Goal: Book appointment/travel/reservation

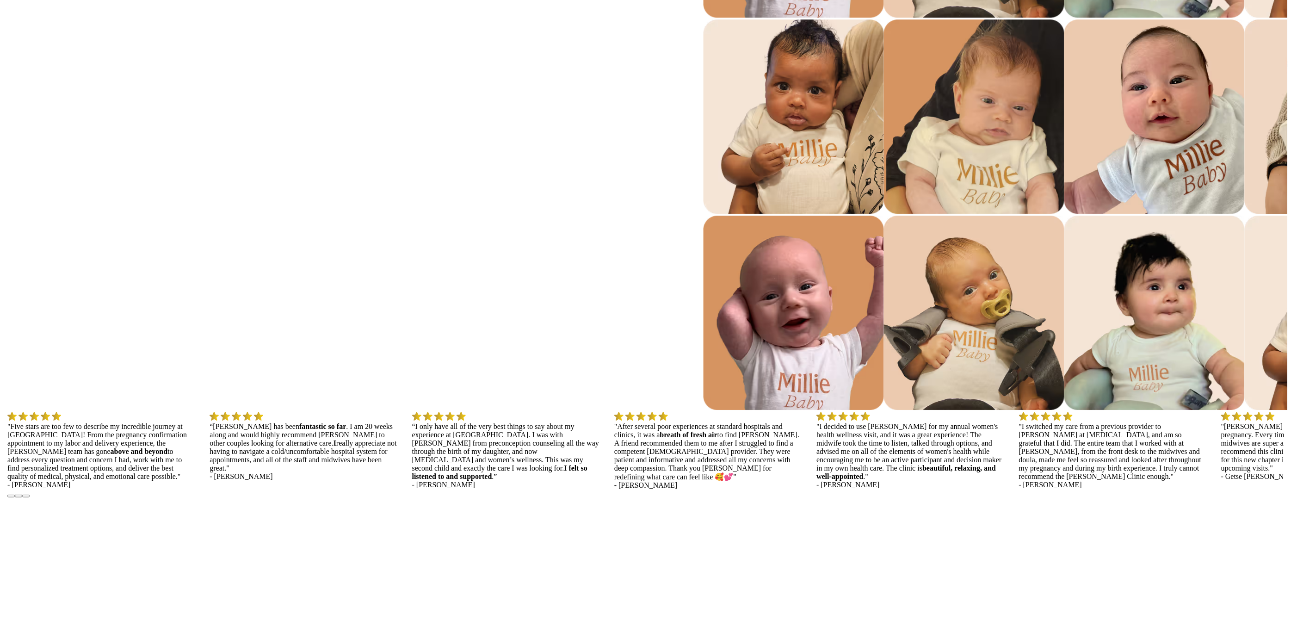
scroll to position [1671, 0]
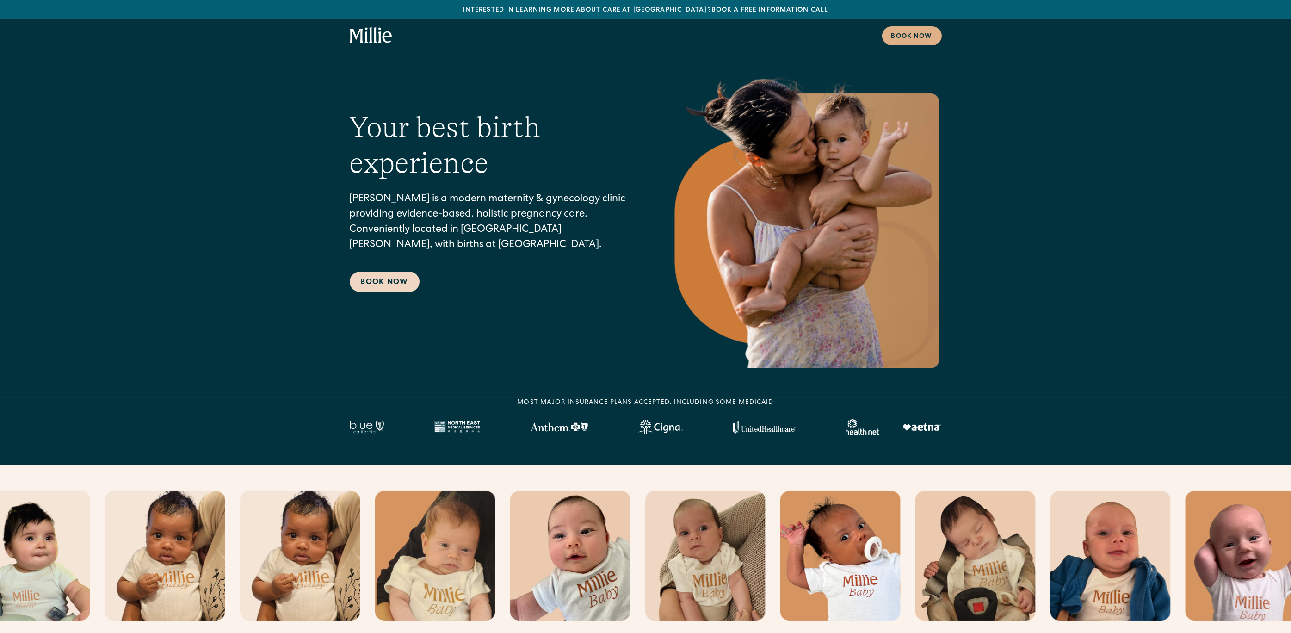
click at [372, 284] on link "Book Now" at bounding box center [385, 282] width 70 height 20
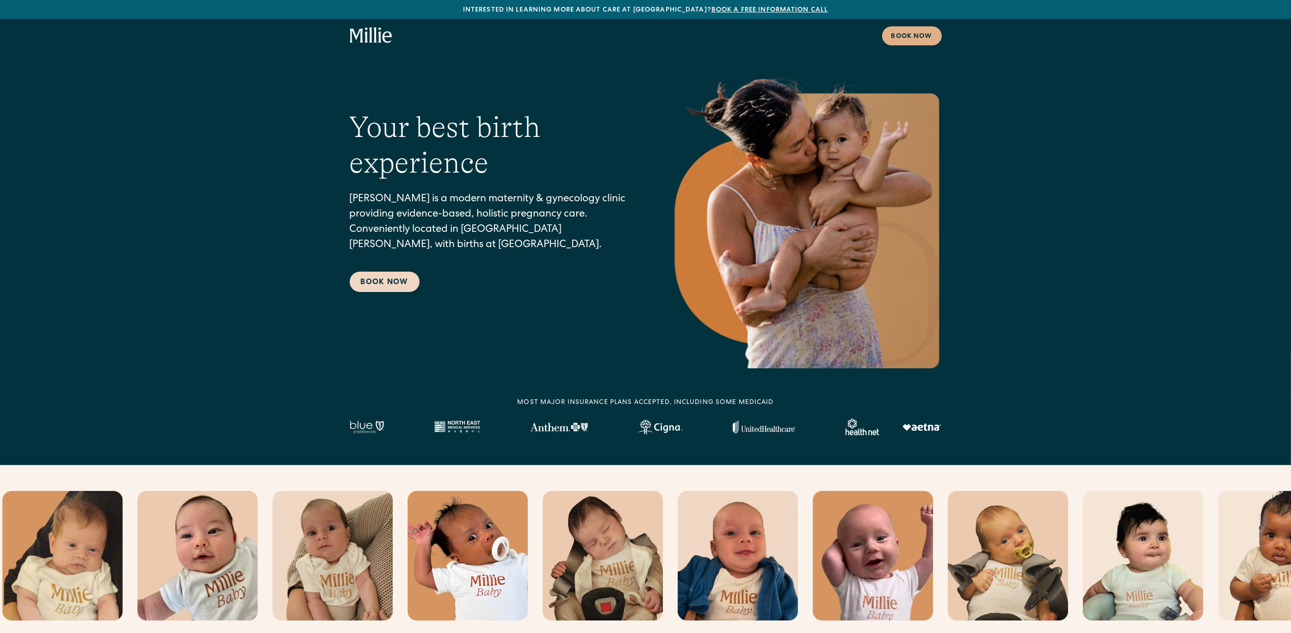
click at [397, 285] on link "Book Now" at bounding box center [385, 282] width 70 height 20
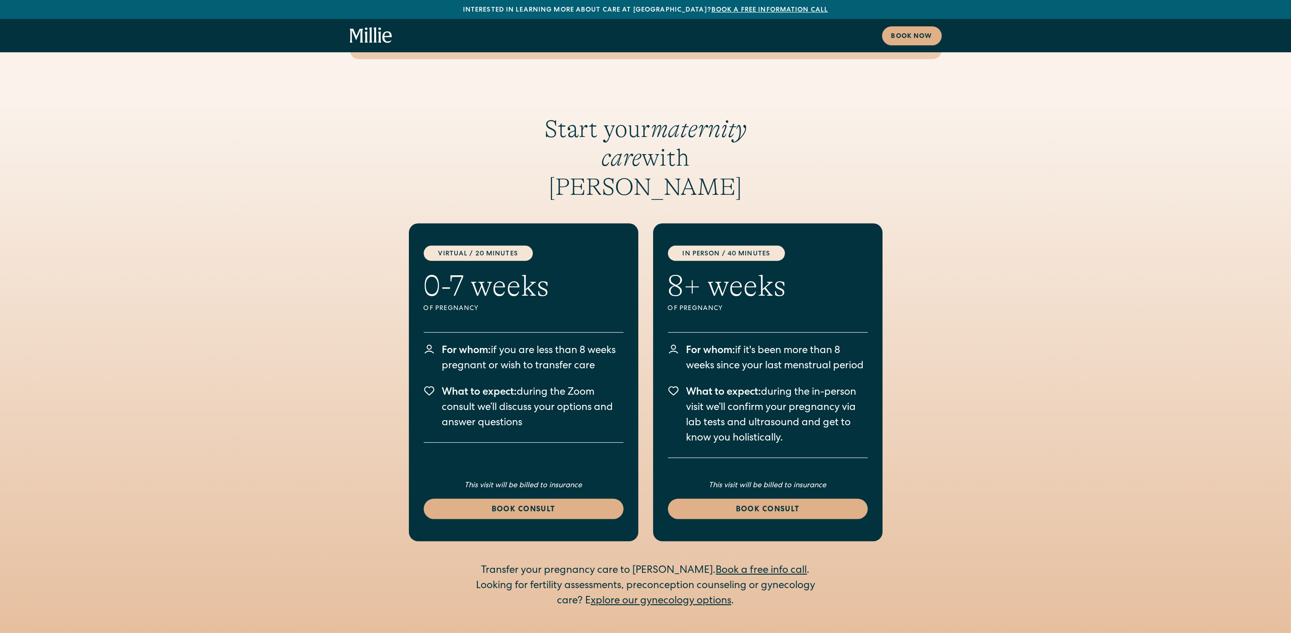
scroll to position [1621, 0]
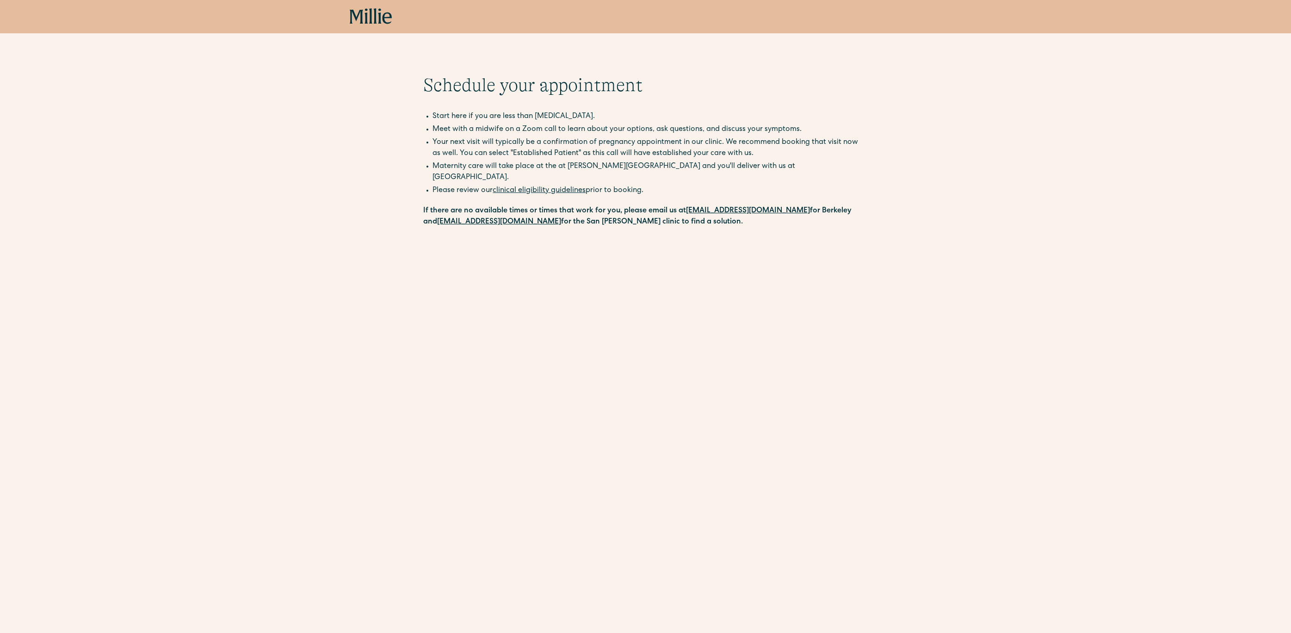
click at [373, 23] on icon at bounding box center [371, 16] width 43 height 17
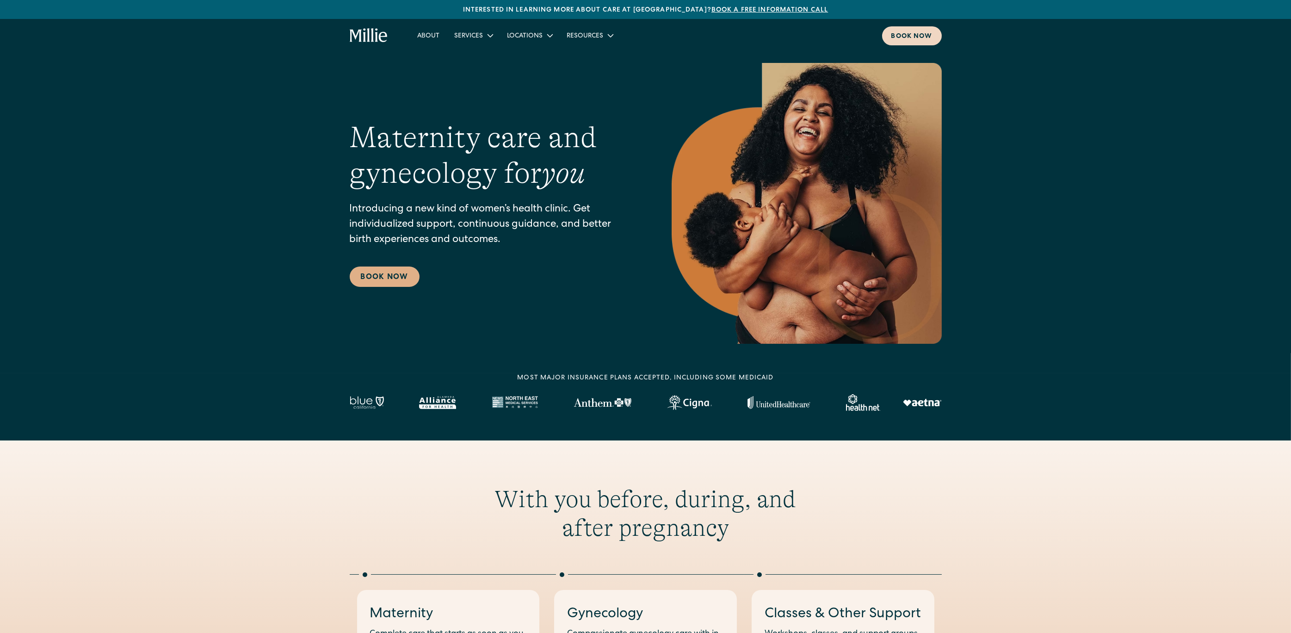
click at [907, 40] on div "Book now" at bounding box center [912, 37] width 41 height 10
